Goal: Information Seeking & Learning: Learn about a topic

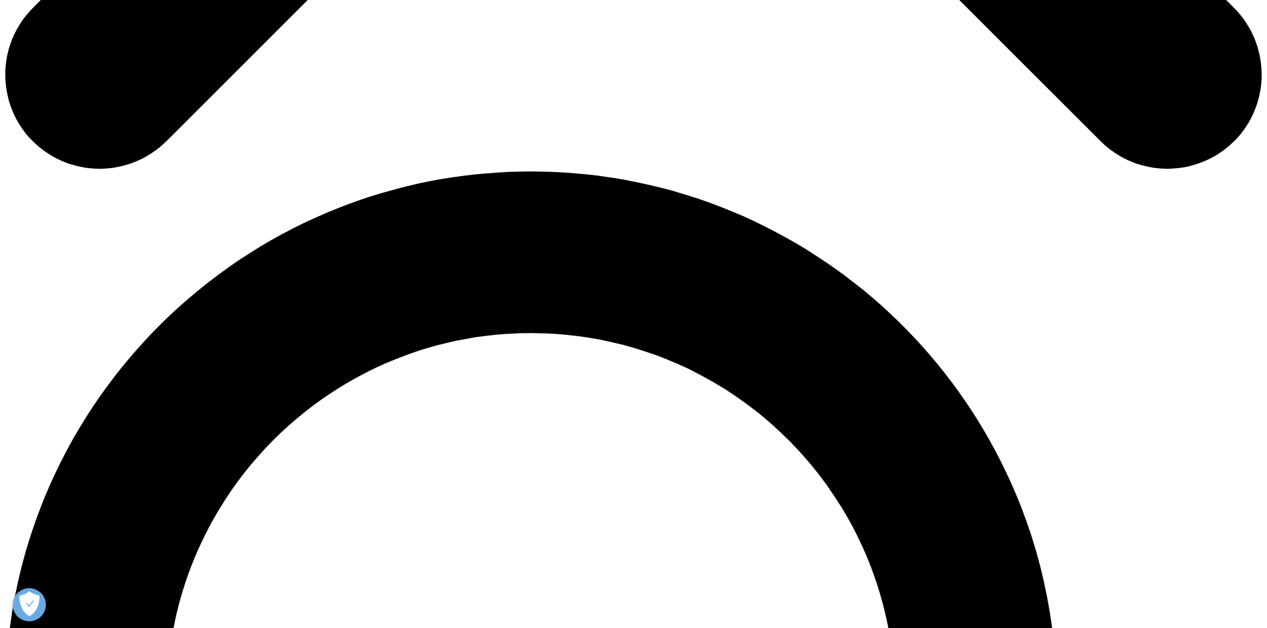
scroll to position [1123, 0]
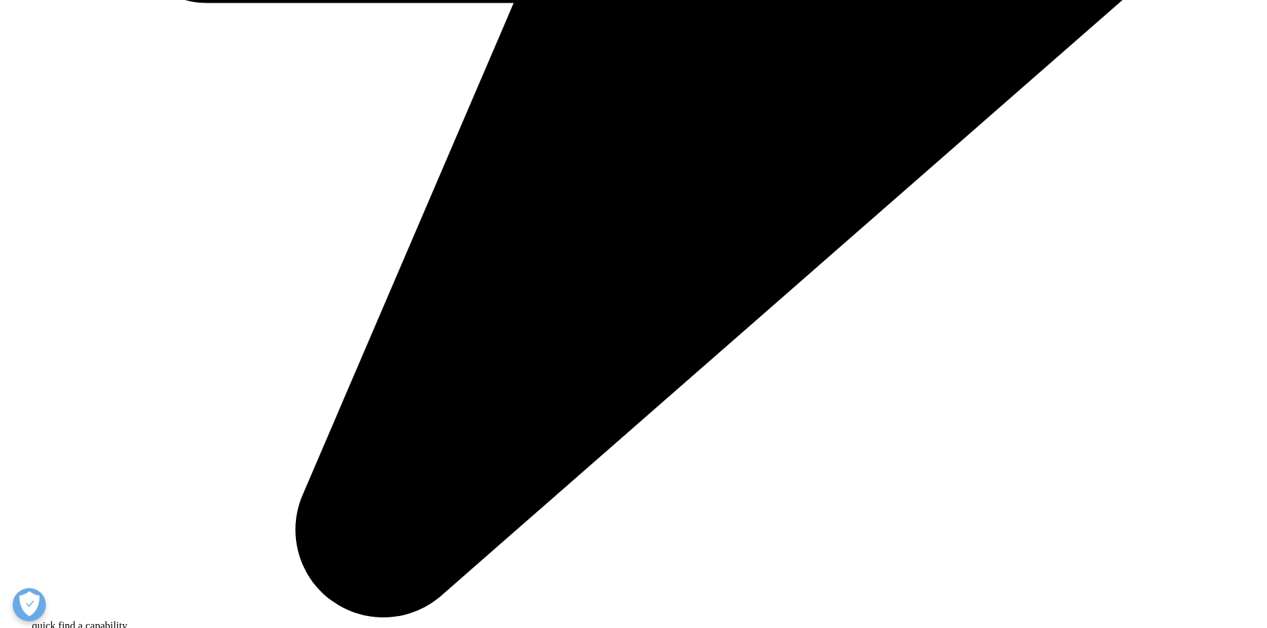
scroll to position [4752, 0]
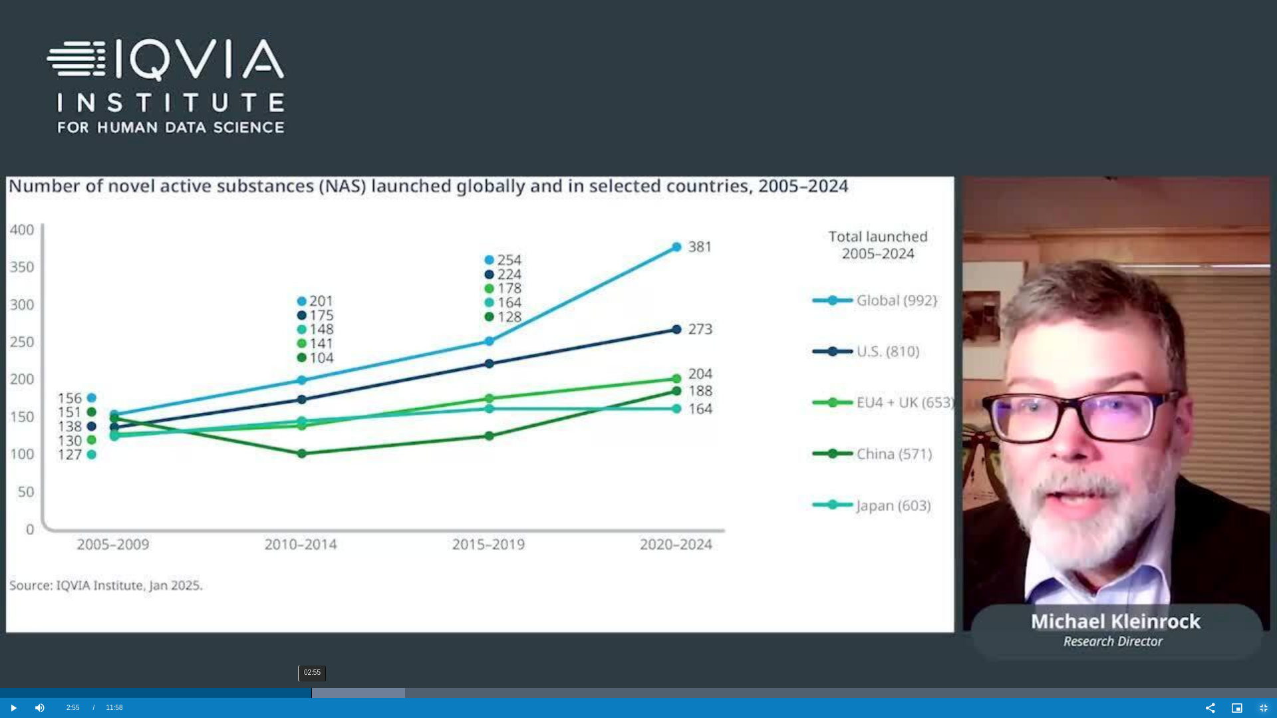
click at [311, 628] on div "Loaded : 31.73% 02:55 02:46" at bounding box center [638, 693] width 1277 height 10
click at [312, 628] on div "02:55" at bounding box center [312, 693] width 1 height 10
click at [306, 628] on div "02:52" at bounding box center [306, 693] width 1 height 10
click at [295, 628] on div "02:46" at bounding box center [295, 693] width 1 height 10
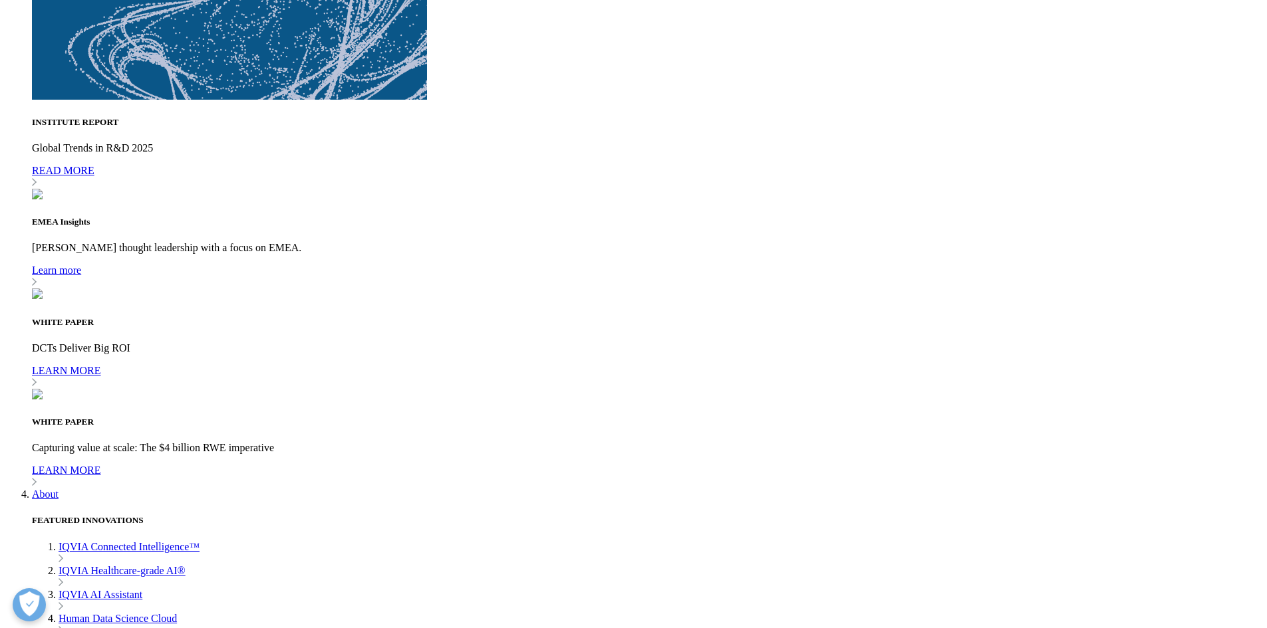
drag, startPoint x: 589, startPoint y: 136, endPoint x: 833, endPoint y: 298, distance: 293.0
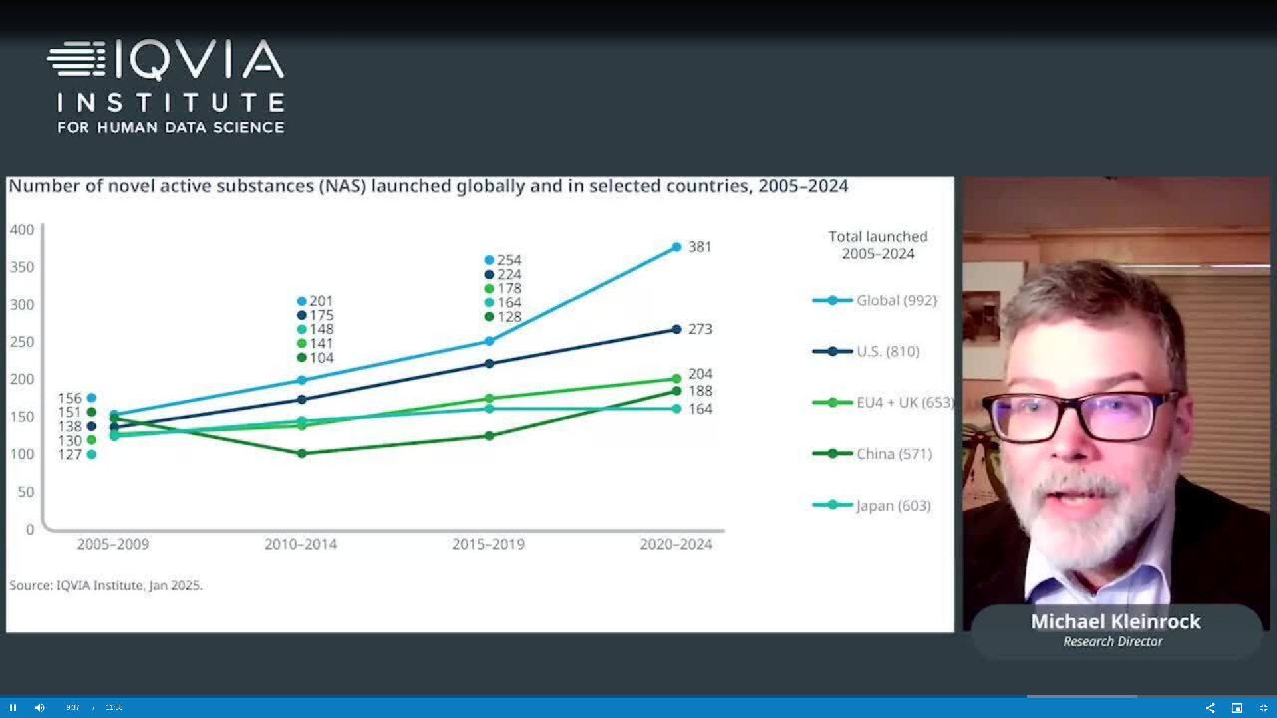
click at [151, 628] on video "Video Player" at bounding box center [638, 359] width 1277 height 718
click at [350, 628] on video "Video Player" at bounding box center [638, 359] width 1277 height 718
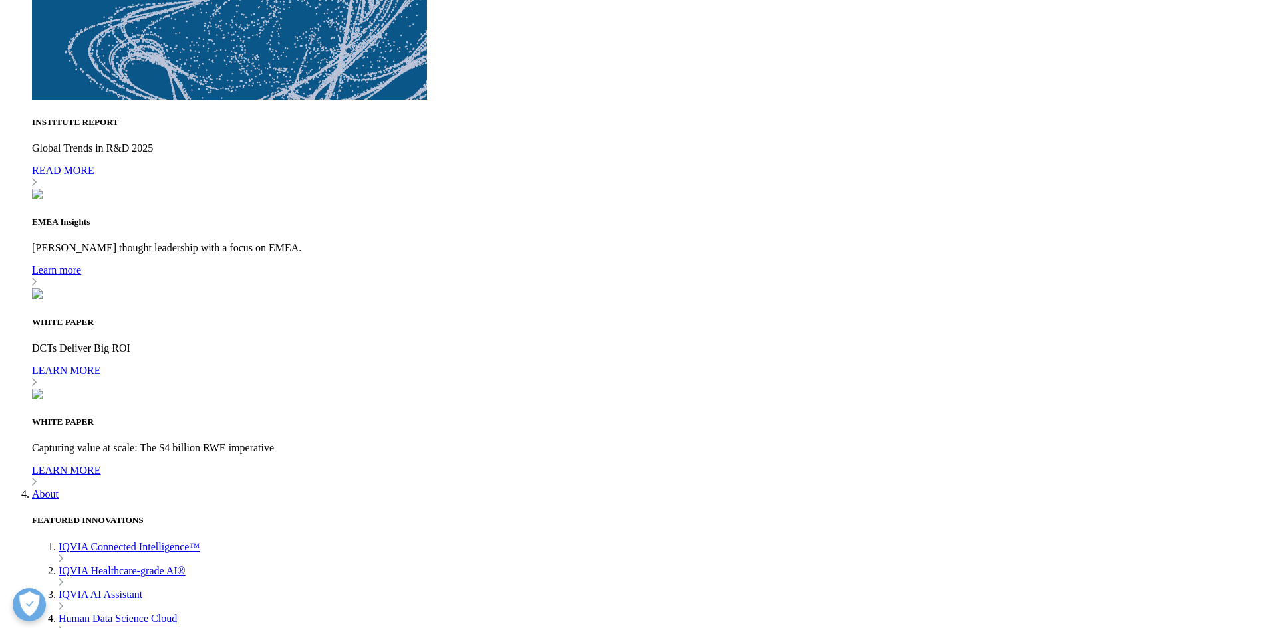
drag, startPoint x: 980, startPoint y: 373, endPoint x: 980, endPoint y: 431, distance: 57.8
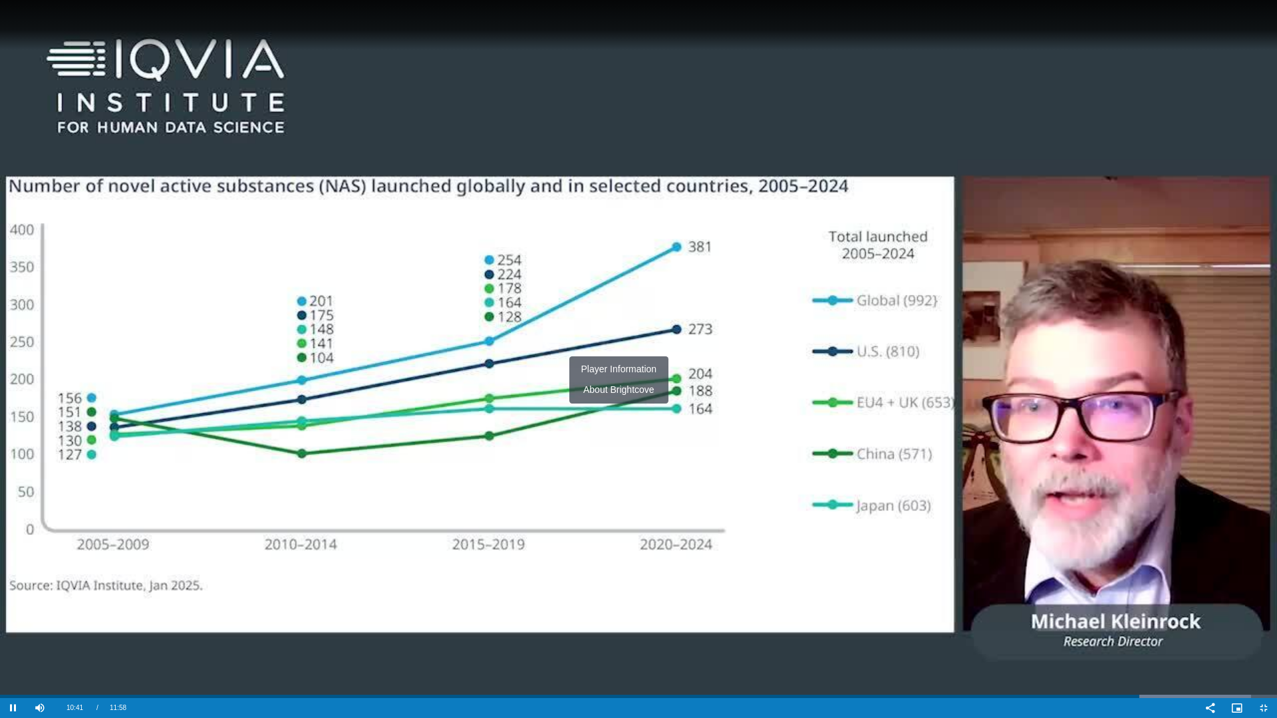
click at [580, 83] on video "Video Player" at bounding box center [638, 359] width 1277 height 718
click at [1207, 628] on span "Video Player" at bounding box center [1210, 708] width 27 height 0
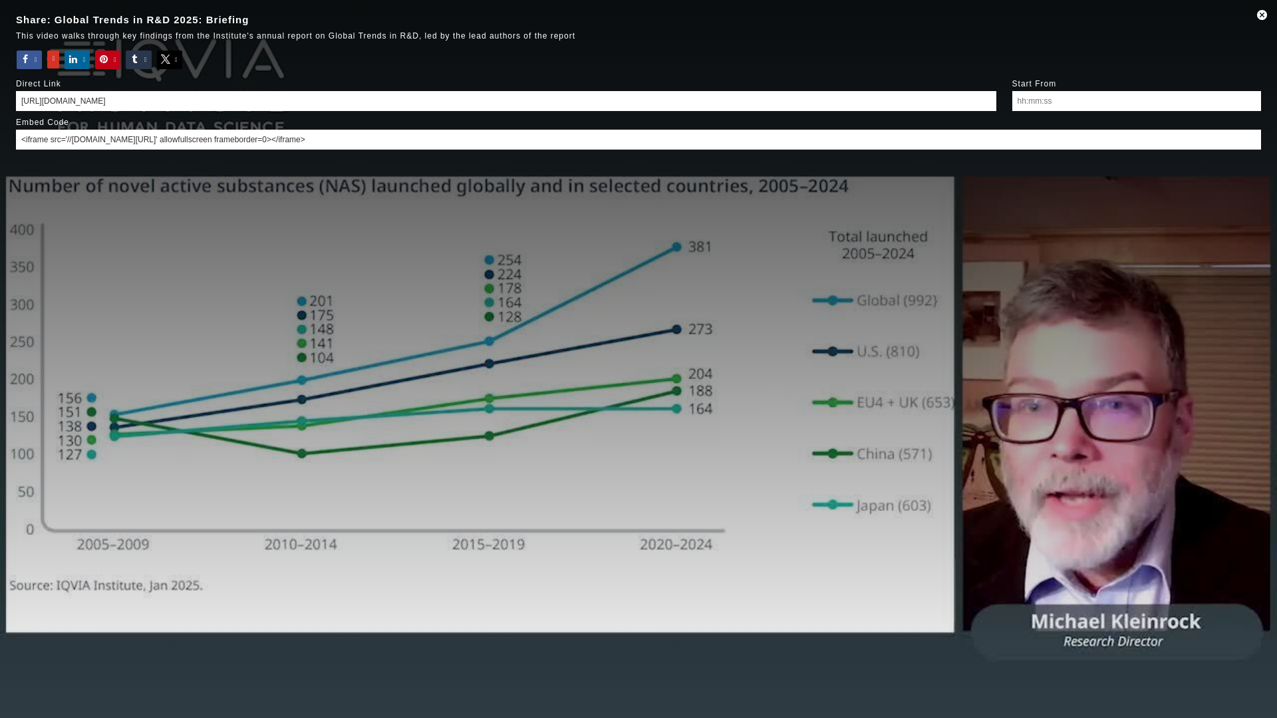
click at [201, 107] on input "https://www.iqvia.com/insights/the-iqvia-institute/reports-and-publications/rep…" at bounding box center [506, 101] width 980 height 20
click at [437, 96] on input "https://www.iqvia.com/insights/the-iqvia-institute/reports-and-publications/rep…" at bounding box center [506, 101] width 980 height 20
drag, startPoint x: 430, startPoint y: 98, endPoint x: 14, endPoint y: 88, distance: 415.7
click at [14, 88] on div "Share: Global Trends in R&D 2025: Briefing This video walks through key finding…" at bounding box center [638, 359] width 1277 height 718
click at [981, 47] on div "Facebook Google+ LinkedIn Pinterest Tumblr Twitter" at bounding box center [637, 59] width 1247 height 25
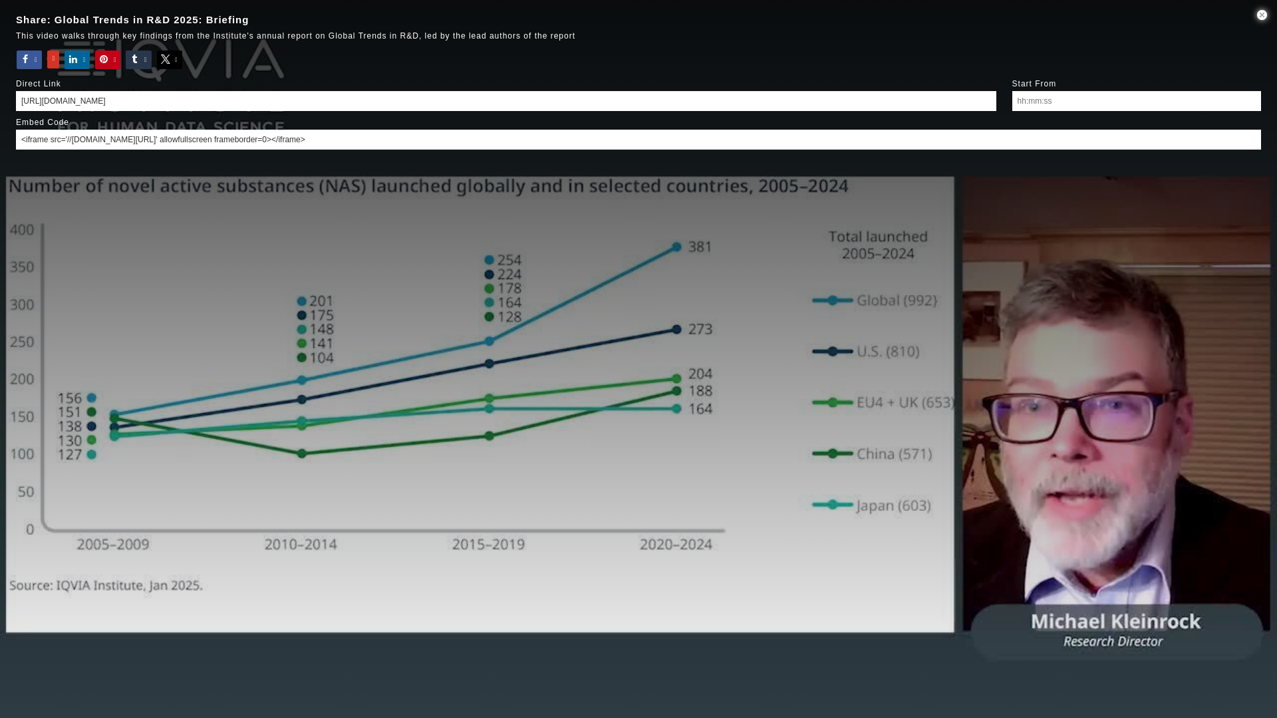
click at [1259, 15] on span "Sharing Dialog" at bounding box center [1262, 15] width 30 height 0
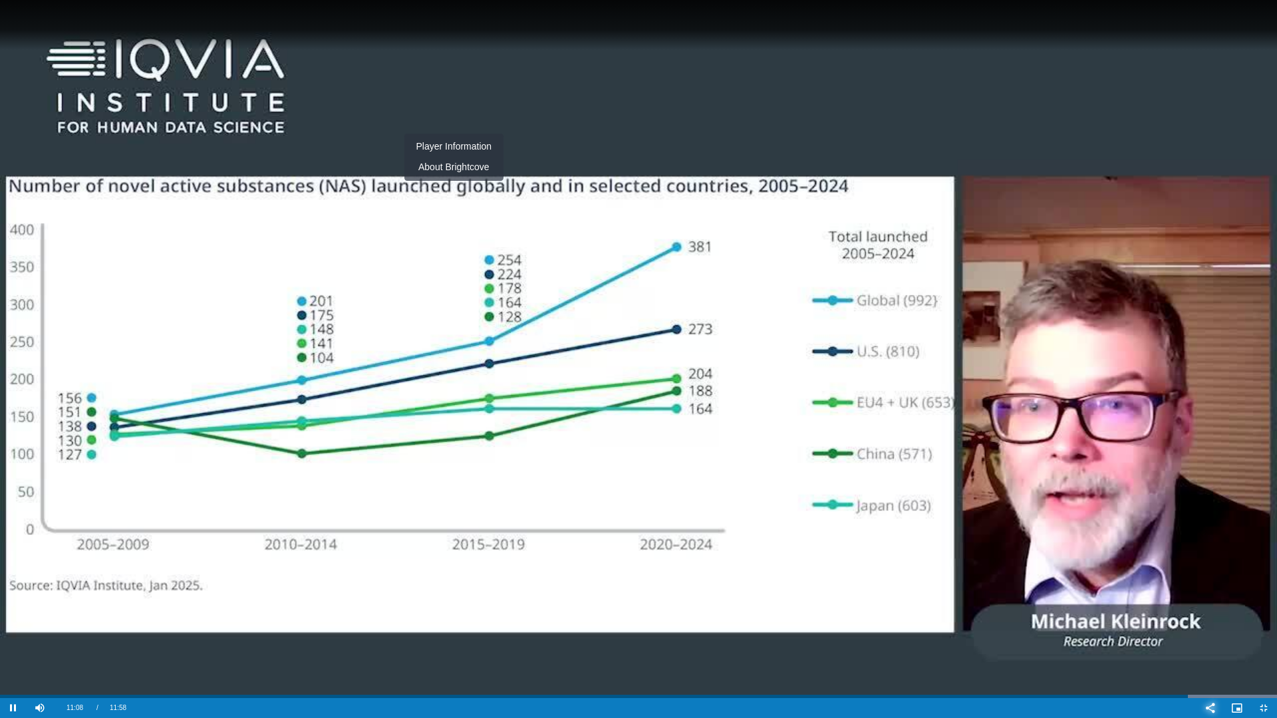
click at [1212, 628] on span "Video Player" at bounding box center [1210, 708] width 27 height 0
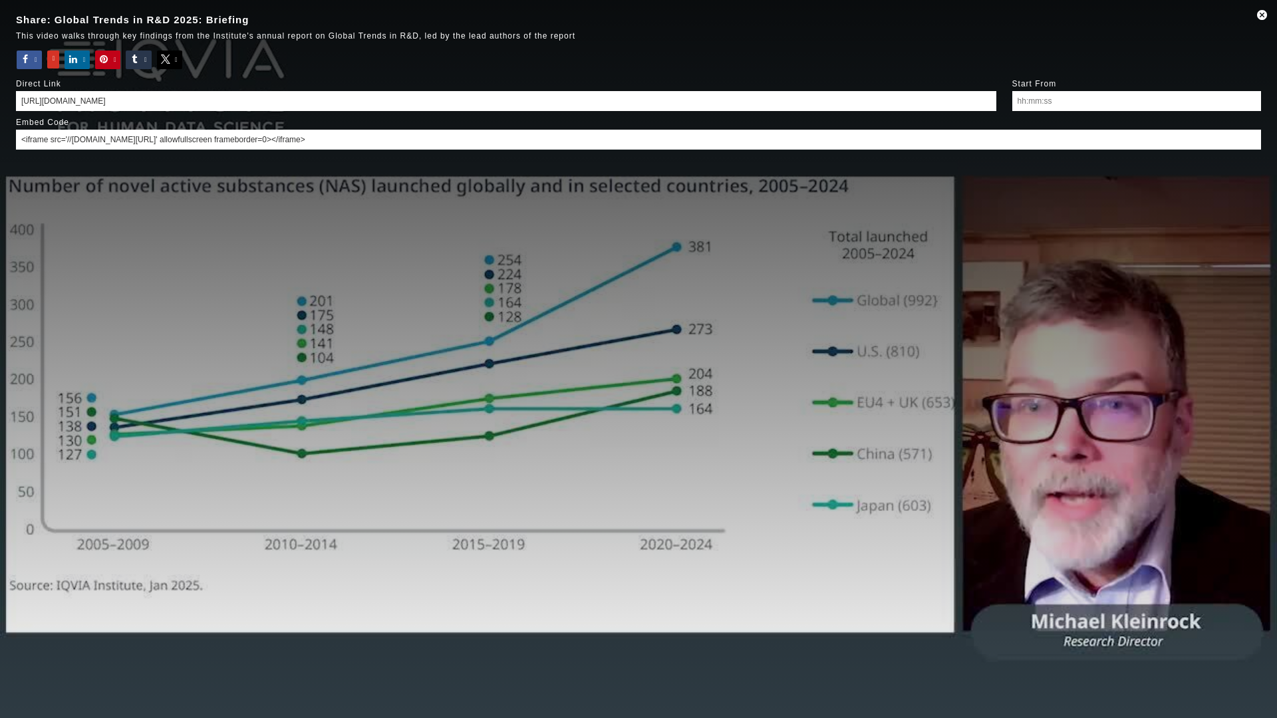
drag, startPoint x: 552, startPoint y: 140, endPoint x: 0, endPoint y: 145, distance: 551.9
click at [3, 145] on div "Share: Global Trends in R&D 2025: Briefing This video walks through key finding…" at bounding box center [638, 359] width 1277 height 718
click at [1095, 361] on div "Share: Global Trends in R&D 2025: Briefing This video walks through key finding…" at bounding box center [638, 359] width 1277 height 718
click at [1260, 15] on span "Sharing Dialog" at bounding box center [1262, 15] width 30 height 0
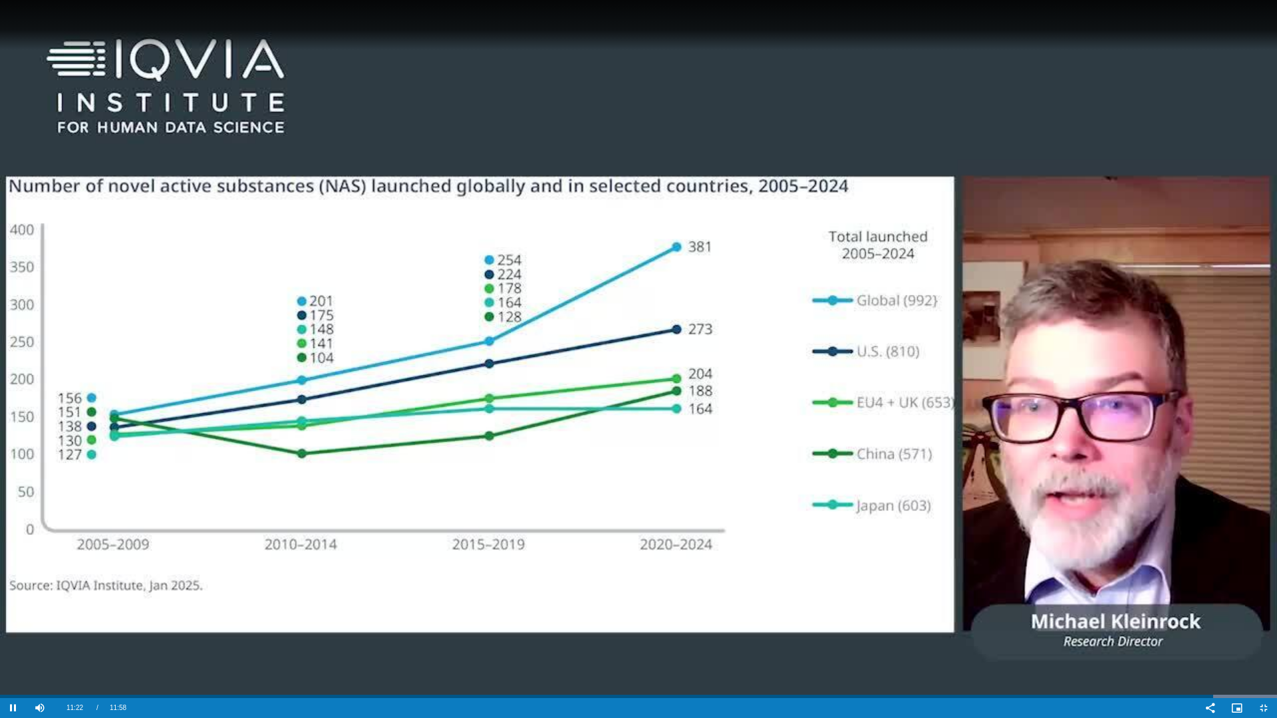
click at [860, 193] on video "Video Player" at bounding box center [638, 359] width 1277 height 718
click at [1092, 519] on video "Video Player" at bounding box center [638, 359] width 1277 height 718
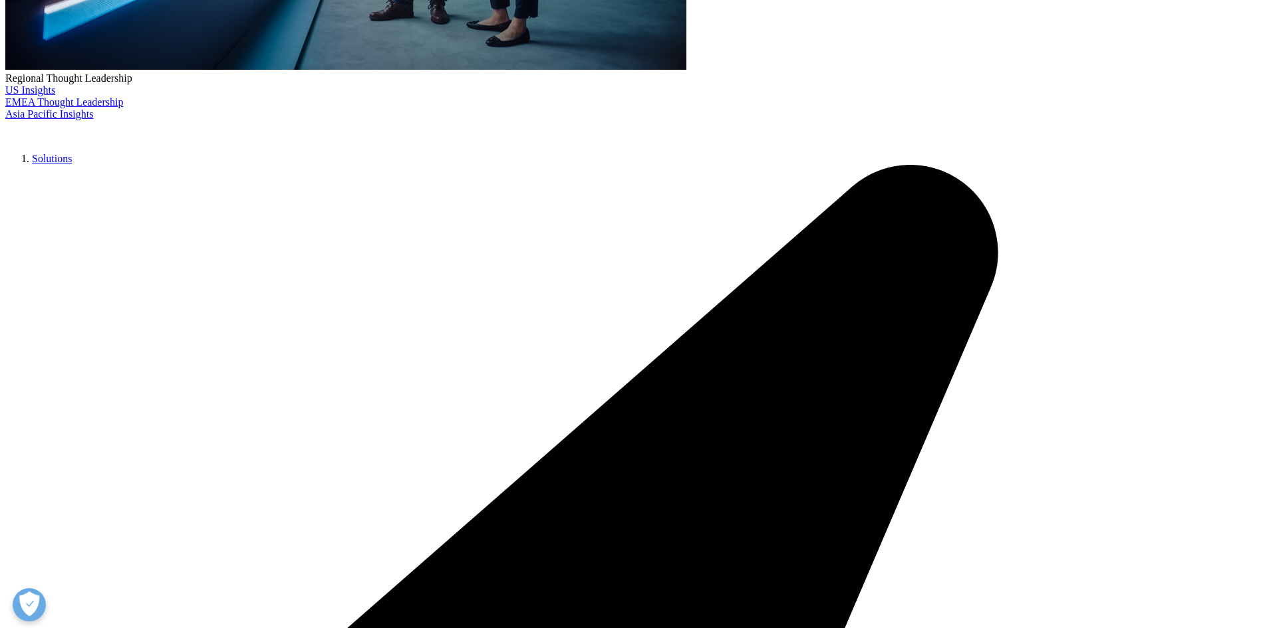
scroll to position [0, 0]
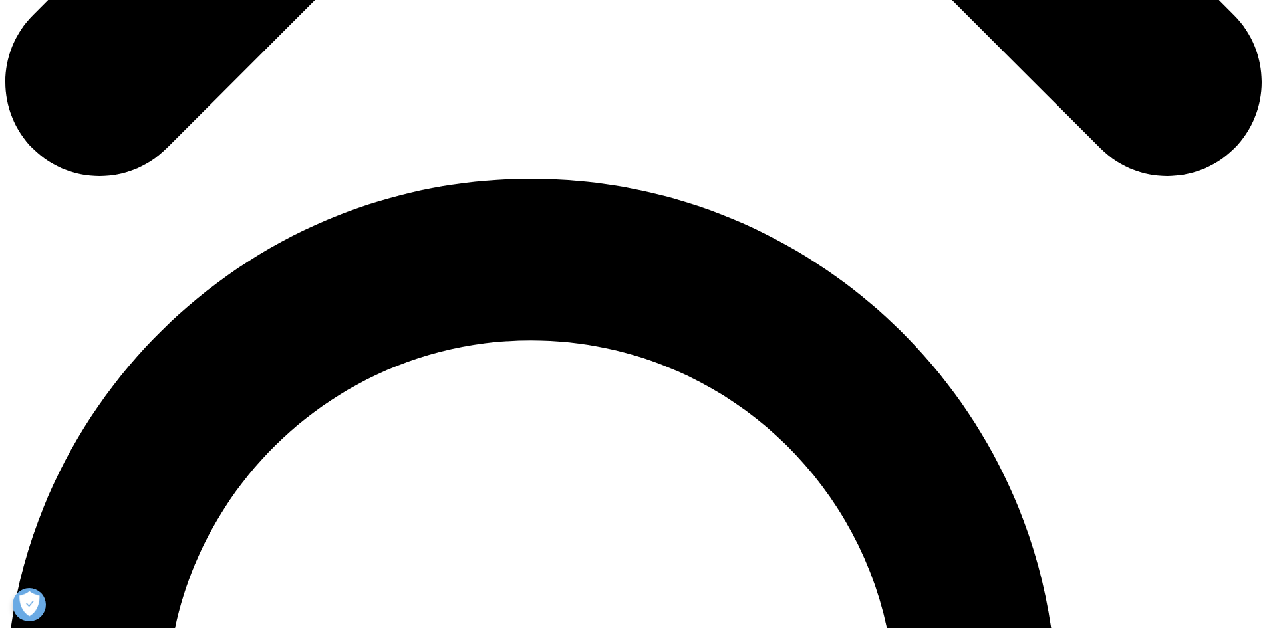
scroll to position [1106, 0]
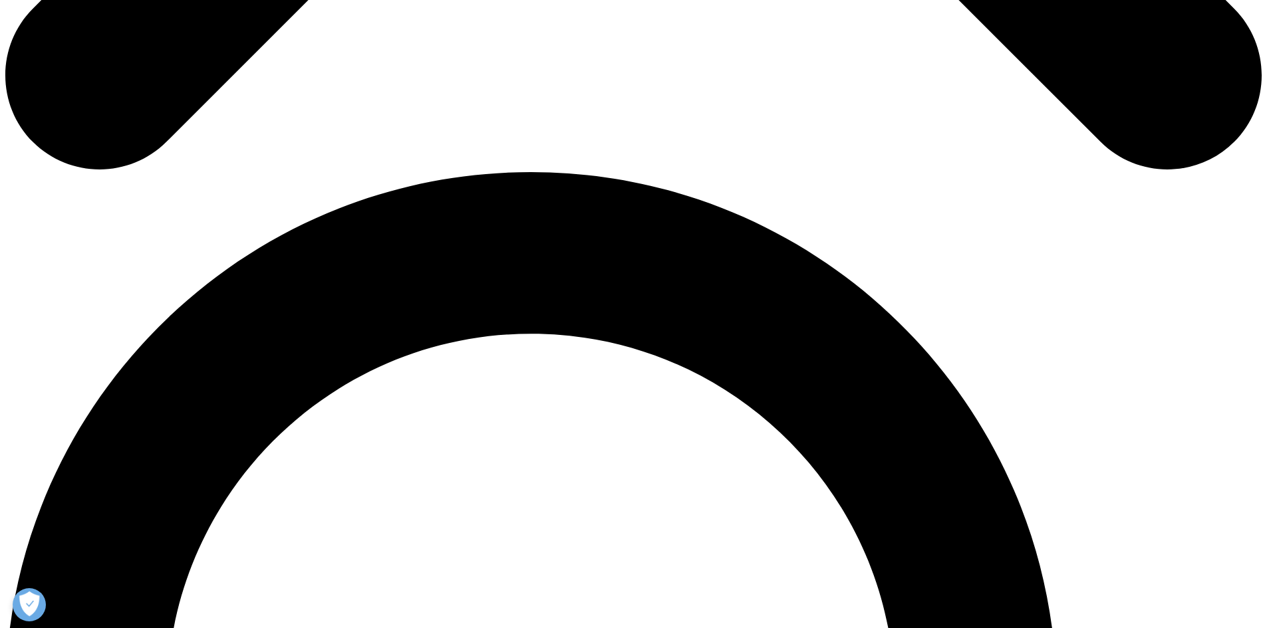
drag, startPoint x: 1273, startPoint y: 58, endPoint x: 1287, endPoint y: 386, distance: 328.1
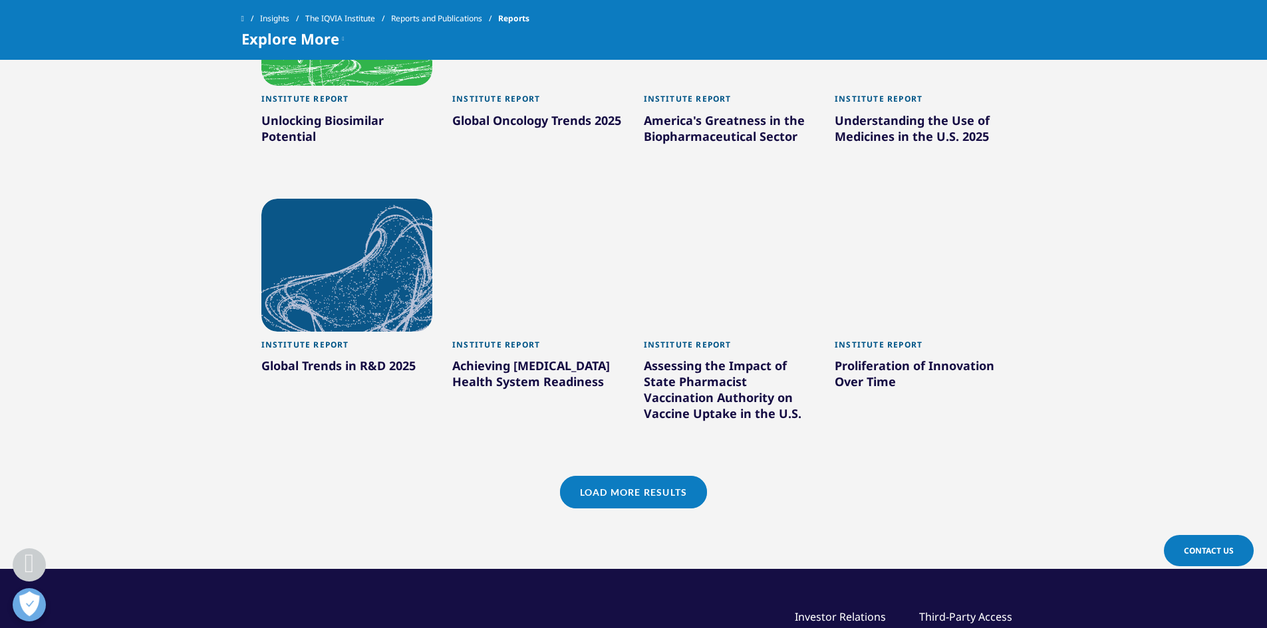
click at [573, 498] on link "Load More Results" at bounding box center [633, 492] width 147 height 33
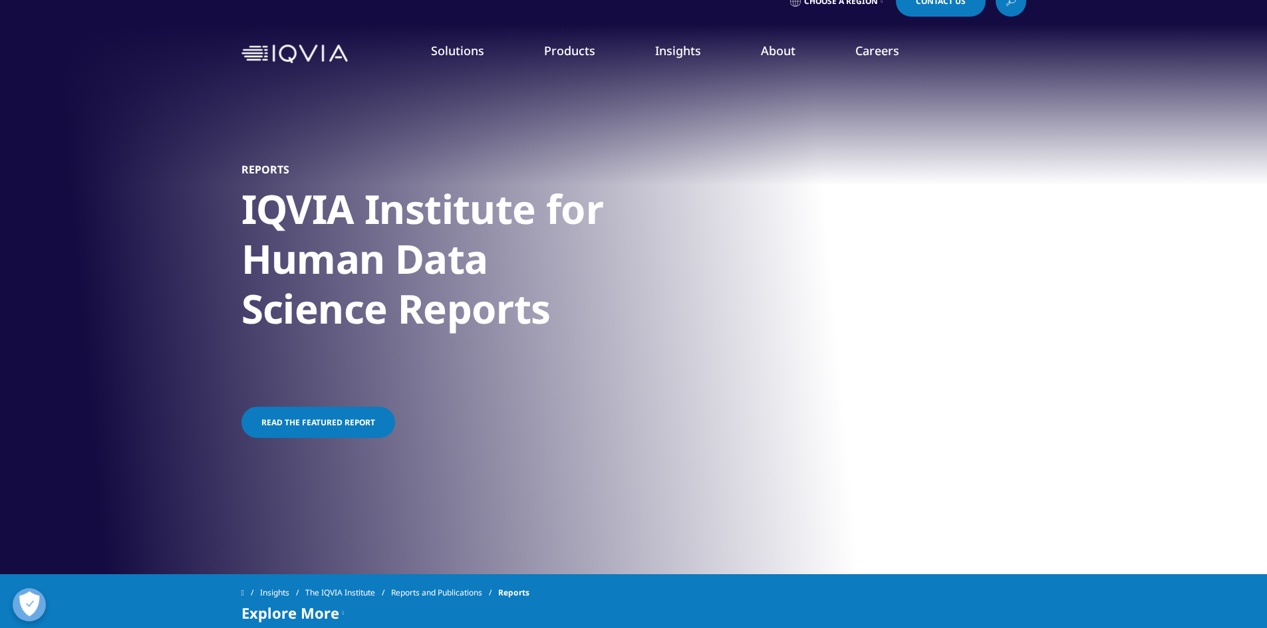
scroll to position [0, 0]
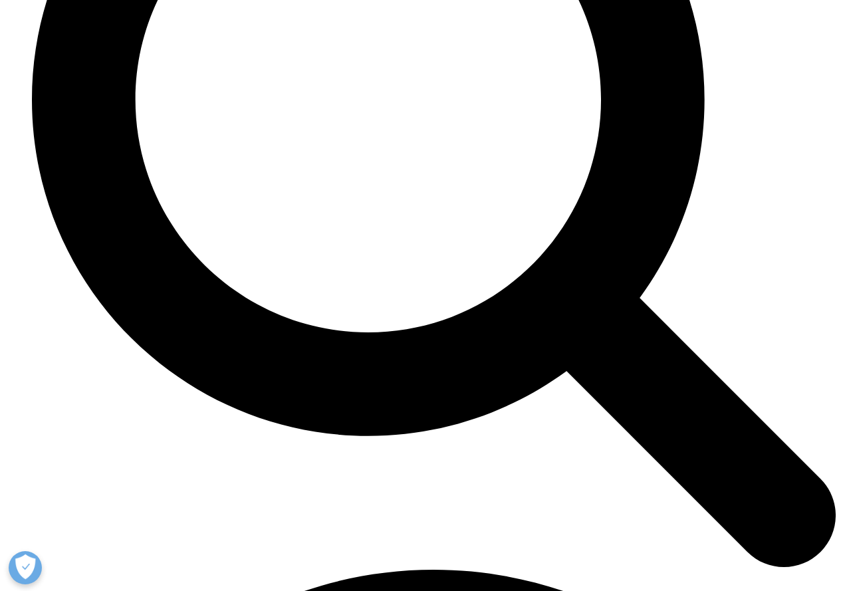
scroll to position [4764, 0]
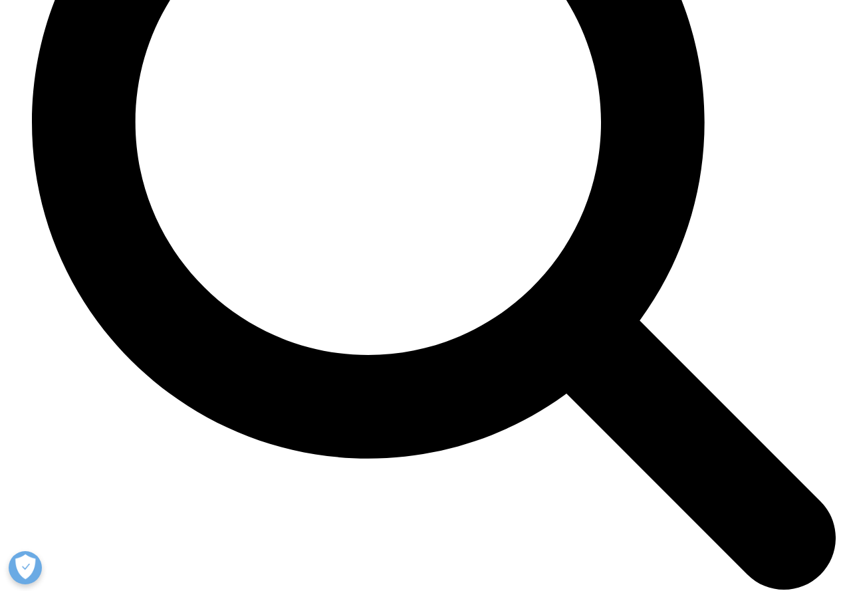
scroll to position [0, 176]
drag, startPoint x: 418, startPoint y: 263, endPoint x: 850, endPoint y: 273, distance: 432.9
